Goal: Navigation & Orientation: Find specific page/section

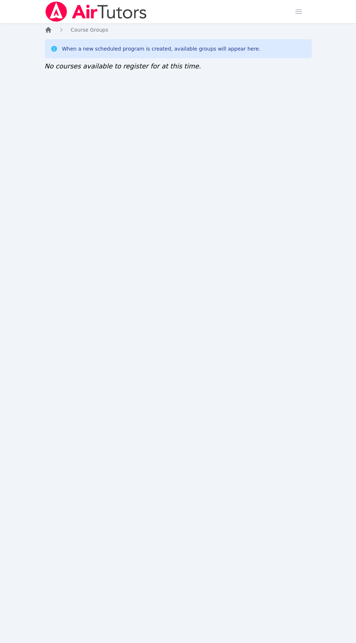
click at [48, 29] on icon "Breadcrumb" at bounding box center [48, 30] width 6 height 6
